Goal: Information Seeking & Learning: Stay updated

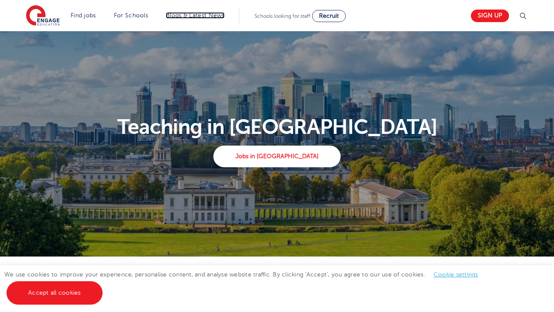
click at [195, 15] on link "Blogs & Latest News" at bounding box center [195, 15] width 59 height 6
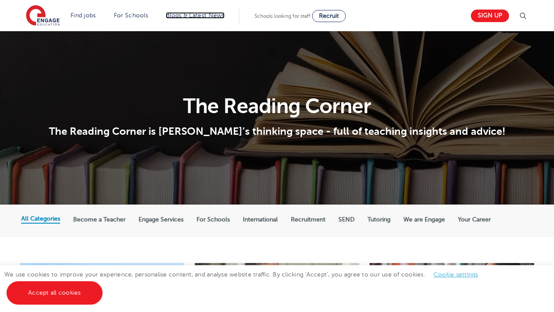
click at [195, 16] on link "Blogs & Latest News" at bounding box center [195, 15] width 59 height 6
click at [196, 15] on link "Blogs & Latest News" at bounding box center [195, 15] width 59 height 6
click at [196, 16] on link "Blogs & Latest News" at bounding box center [195, 15] width 59 height 6
click at [195, 15] on link "Blogs & Latest News" at bounding box center [195, 15] width 59 height 6
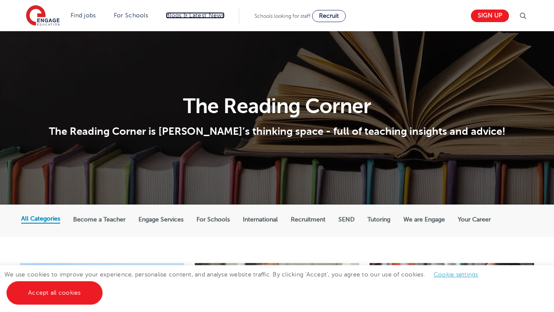
click at [195, 16] on link "Blogs & Latest News" at bounding box center [195, 15] width 59 height 6
click at [195, 15] on link "Blogs & Latest News" at bounding box center [195, 15] width 59 height 6
click at [196, 15] on link "Blogs & Latest News" at bounding box center [195, 15] width 59 height 6
